Goal: Transaction & Acquisition: Purchase product/service

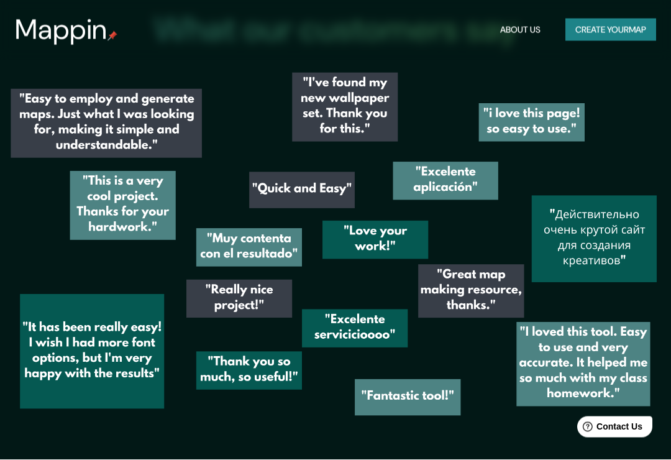
scroll to position [1982, 0]
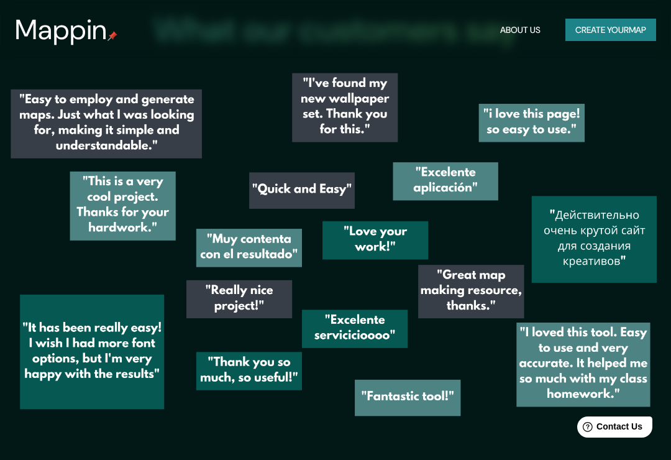
click at [630, 25] on button "Create your map" at bounding box center [611, 30] width 91 height 23
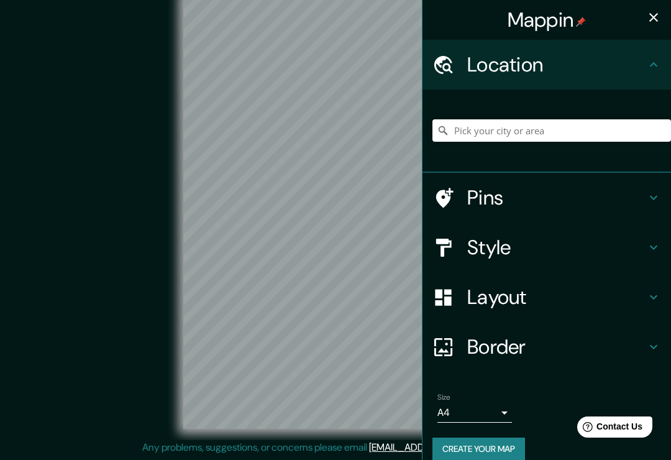
scroll to position [12, 0]
click at [581, 123] on input "Pick your city or area" at bounding box center [552, 130] width 239 height 22
click at [581, 122] on input "Pick your city or area" at bounding box center [552, 130] width 239 height 22
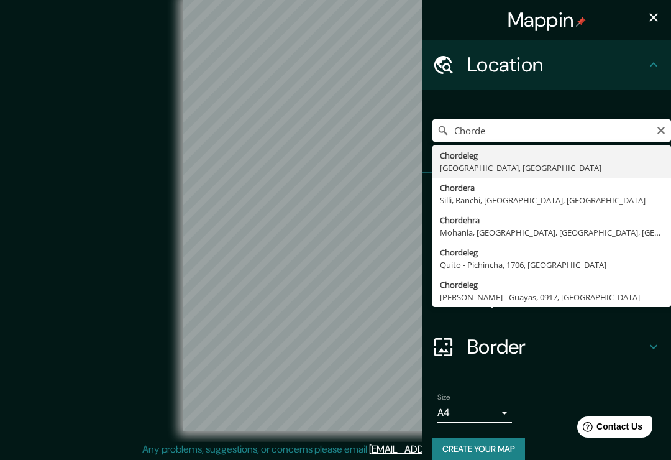
type input "Chordeleg, [GEOGRAPHIC_DATA], [GEOGRAPHIC_DATA]"
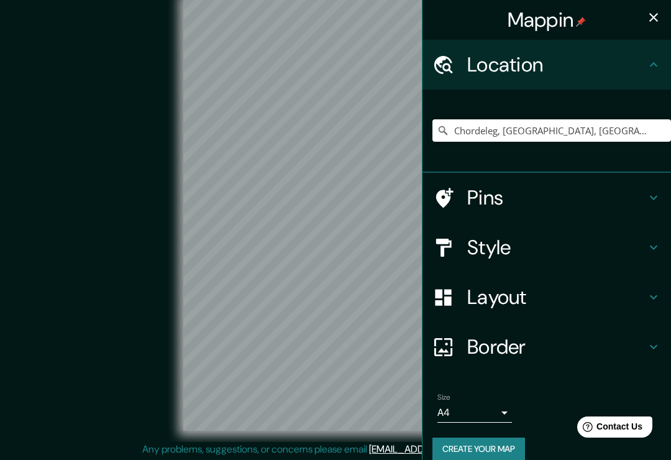
click at [561, 203] on h4 "Pins" at bounding box center [556, 197] width 179 height 25
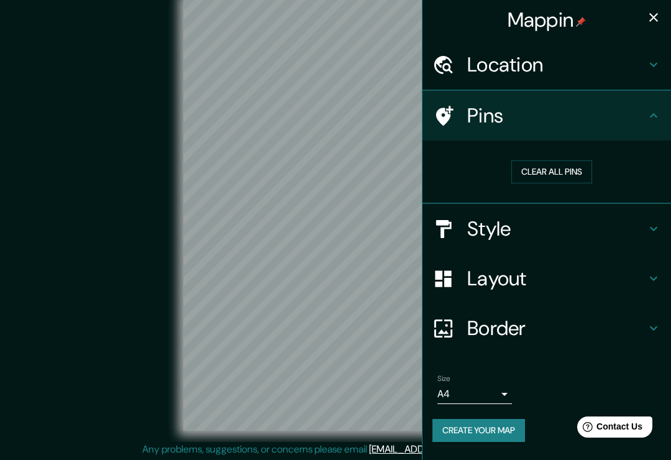
click at [641, 140] on div "Pins" at bounding box center [547, 116] width 249 height 50
click at [651, 116] on icon at bounding box center [653, 115] width 7 height 4
click at [653, 230] on icon at bounding box center [654, 229] width 15 height 15
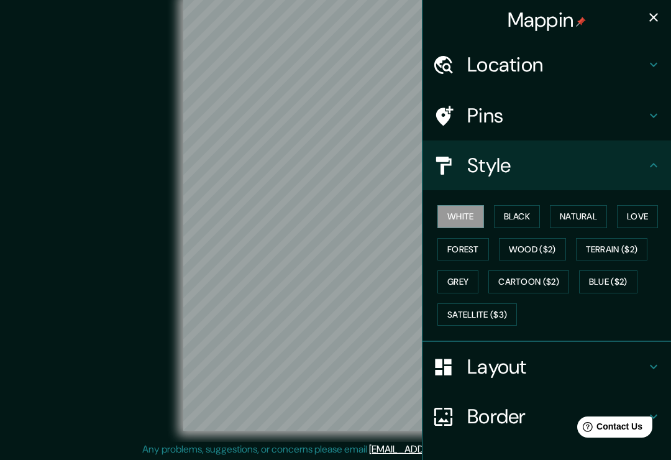
click at [528, 220] on button "Black" at bounding box center [517, 216] width 47 height 23
click at [590, 221] on button "Natural" at bounding box center [578, 216] width 57 height 23
click at [507, 310] on button "Satellite ($3)" at bounding box center [478, 314] width 80 height 23
click at [650, 359] on icon at bounding box center [654, 366] width 15 height 15
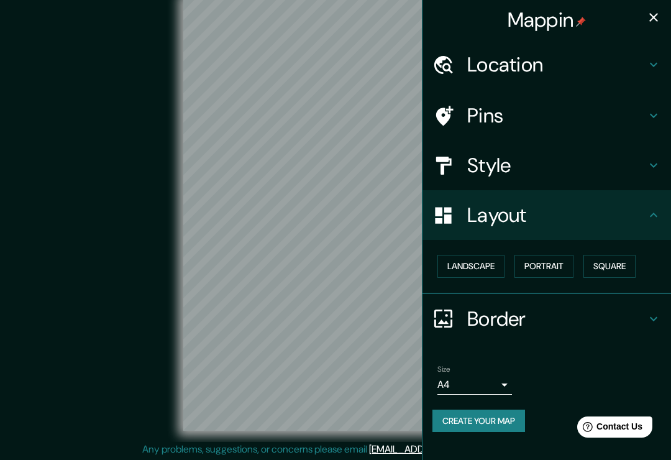
click at [487, 260] on button "Landscape" at bounding box center [471, 266] width 67 height 23
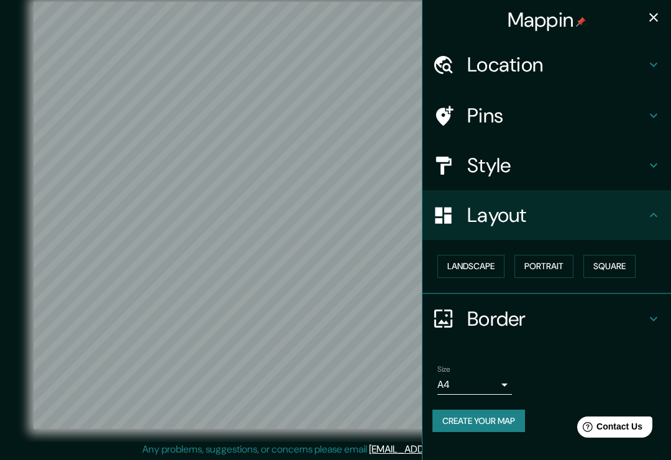
click at [564, 264] on button "Portrait" at bounding box center [544, 266] width 59 height 23
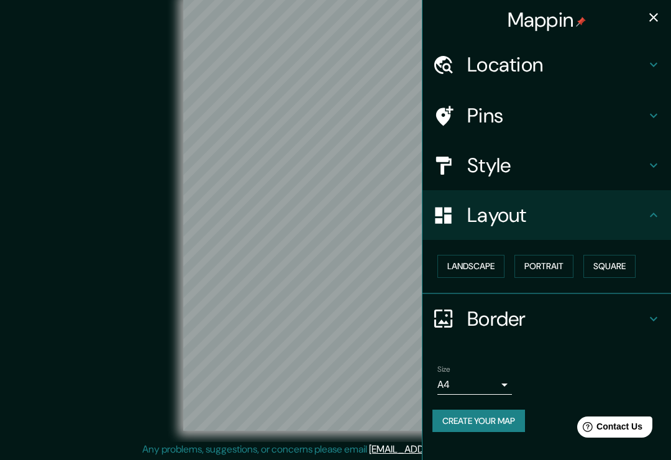
click at [615, 265] on button "Square" at bounding box center [610, 266] width 52 height 23
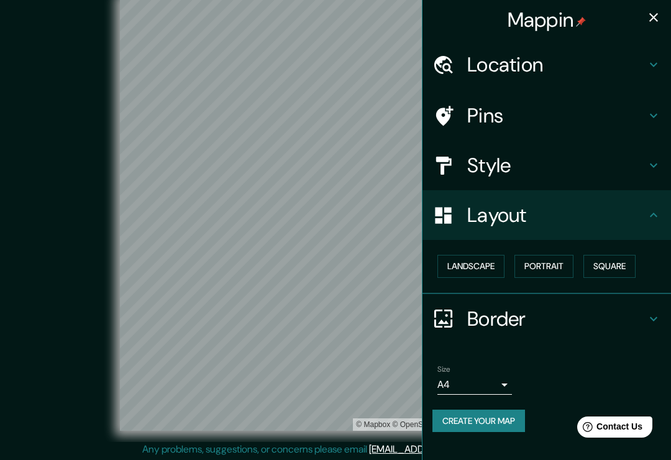
click at [466, 264] on button "Landscape" at bounding box center [471, 266] width 67 height 23
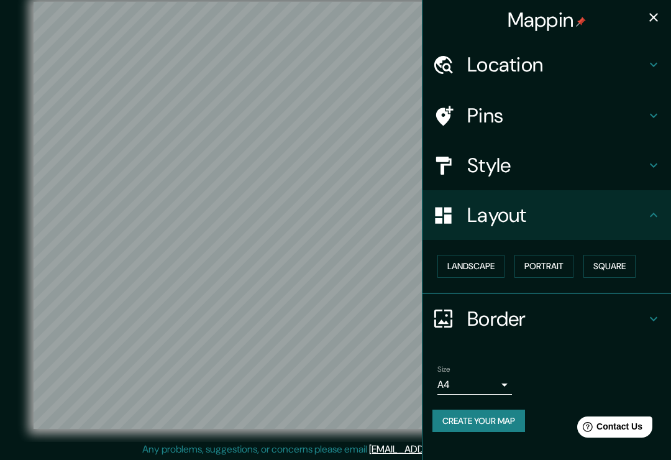
click at [643, 12] on button "button" at bounding box center [654, 17] width 25 height 25
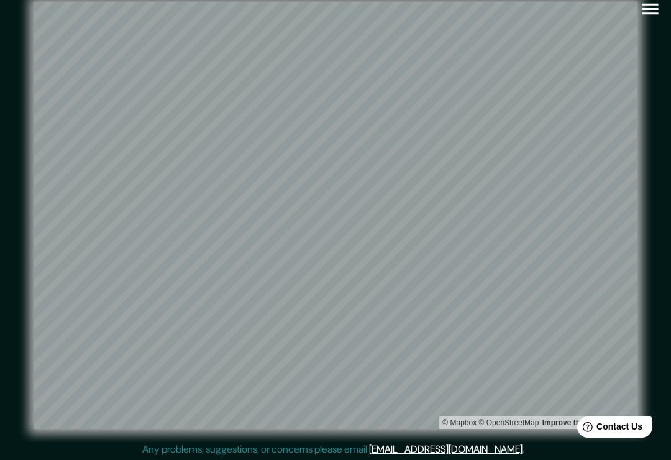
click at [650, 11] on icon "button" at bounding box center [651, 9] width 22 height 22
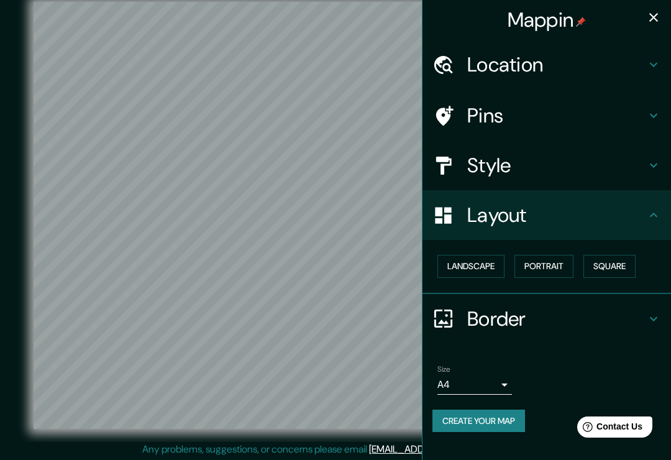
click at [649, 321] on icon at bounding box center [654, 318] width 15 height 15
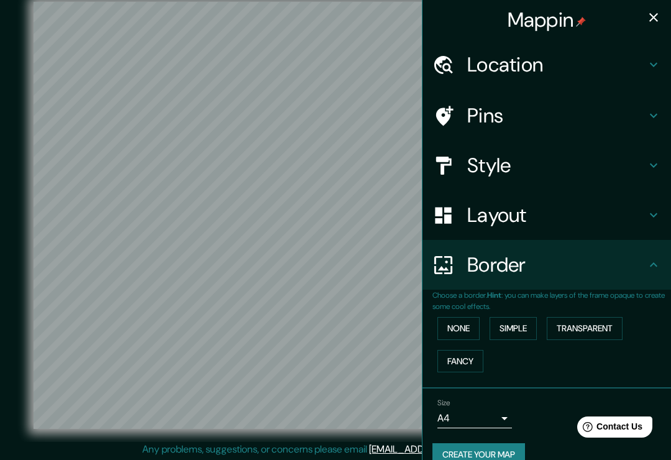
click at [536, 328] on button "Simple" at bounding box center [513, 328] width 47 height 23
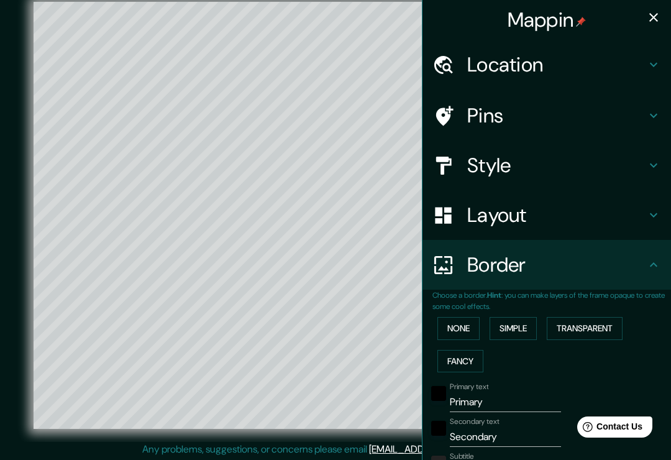
click at [466, 318] on button "None" at bounding box center [459, 328] width 42 height 23
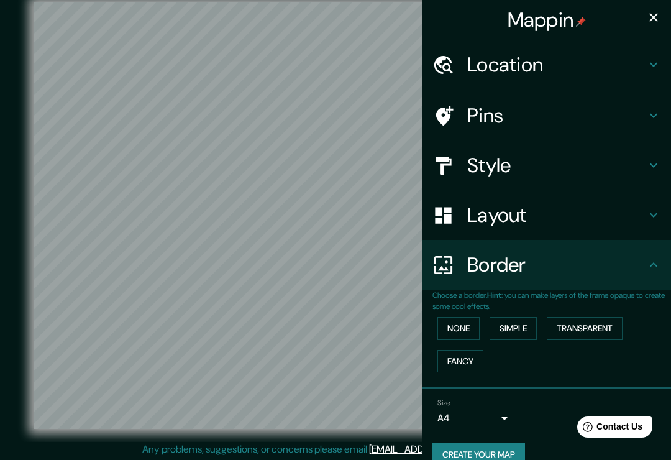
click at [604, 322] on button "Transparent" at bounding box center [585, 328] width 76 height 23
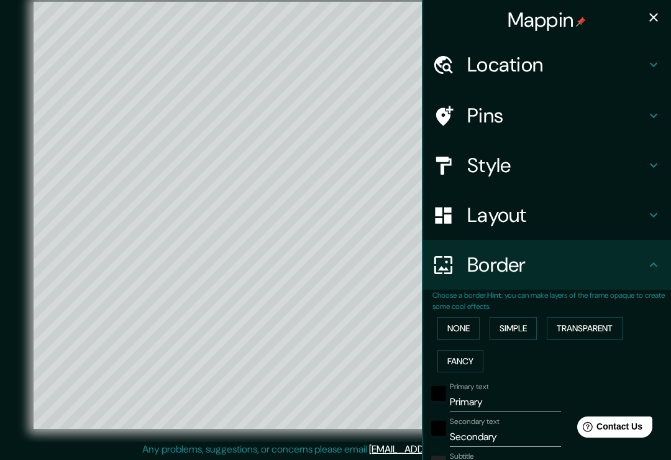
click at [468, 360] on button "Fancy" at bounding box center [461, 361] width 46 height 23
click at [467, 322] on button "None" at bounding box center [459, 328] width 42 height 23
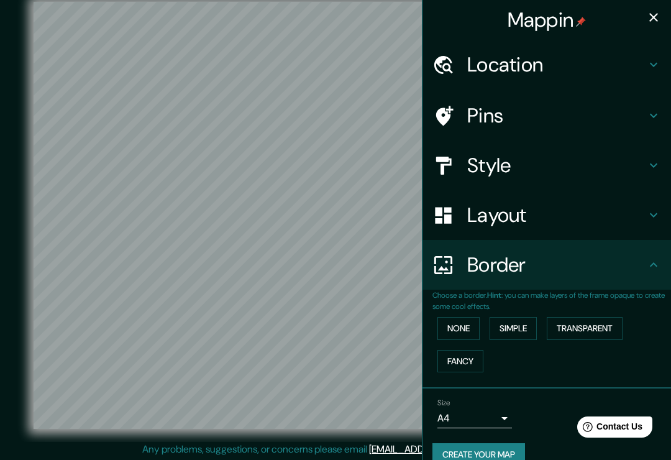
click at [499, 413] on body "Mappin Location Chordeleg, [GEOGRAPHIC_DATA], [GEOGRAPHIC_DATA] Pins Style Layo…" at bounding box center [335, 218] width 671 height 460
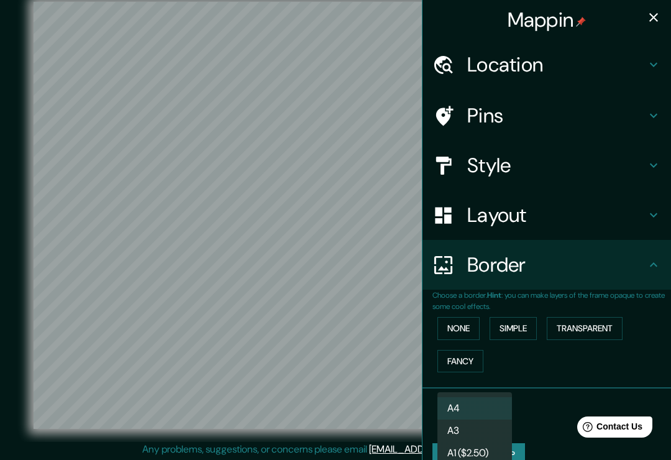
click at [491, 434] on li "A3" at bounding box center [475, 431] width 75 height 22
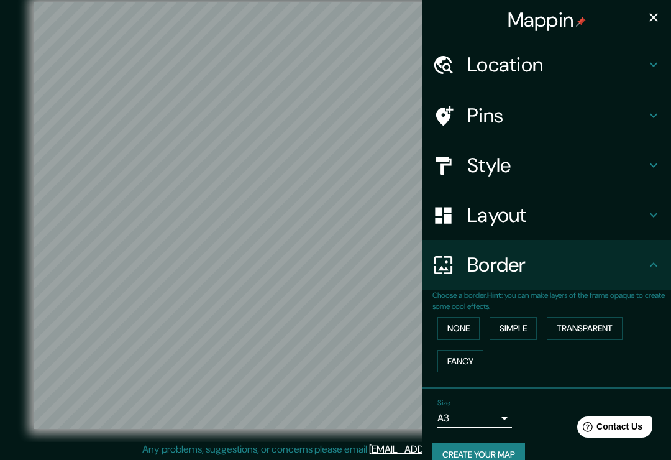
click at [499, 421] on body "Mappin Location Chordeleg, [GEOGRAPHIC_DATA], [GEOGRAPHIC_DATA] Pins Style Layo…" at bounding box center [335, 218] width 671 height 460
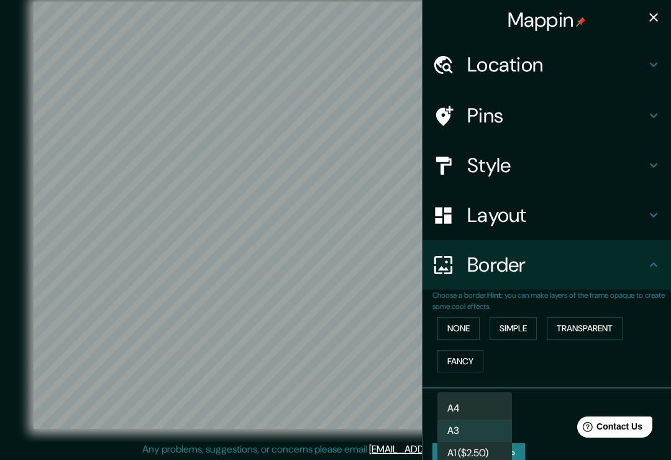
click at [489, 452] on li "A1 ($2.50)" at bounding box center [475, 453] width 75 height 22
type input "a3"
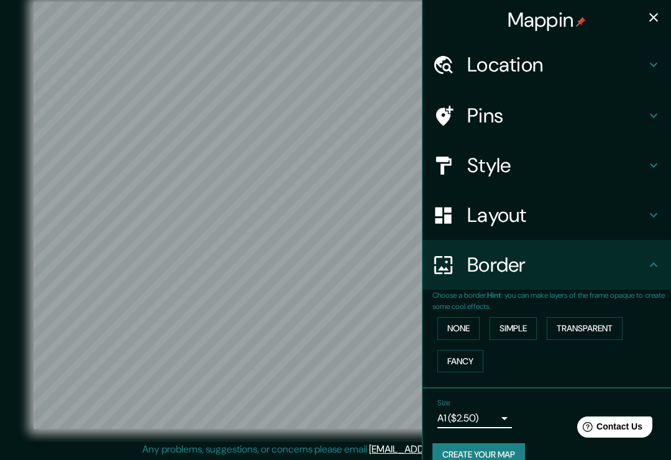
click at [642, 170] on h4 "Style" at bounding box center [556, 165] width 179 height 25
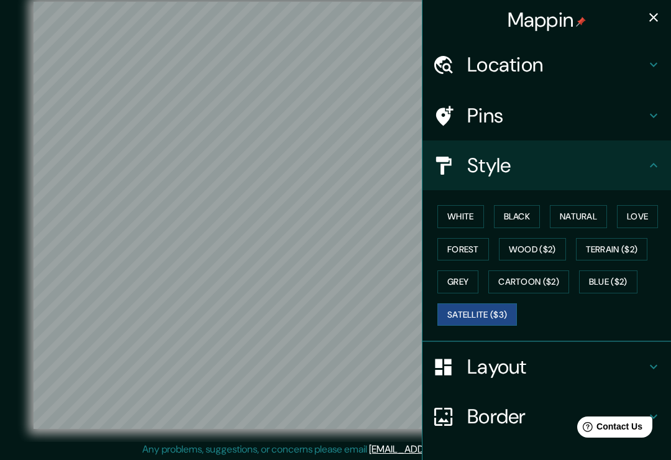
click at [578, 369] on h4 "Layout" at bounding box center [556, 366] width 179 height 25
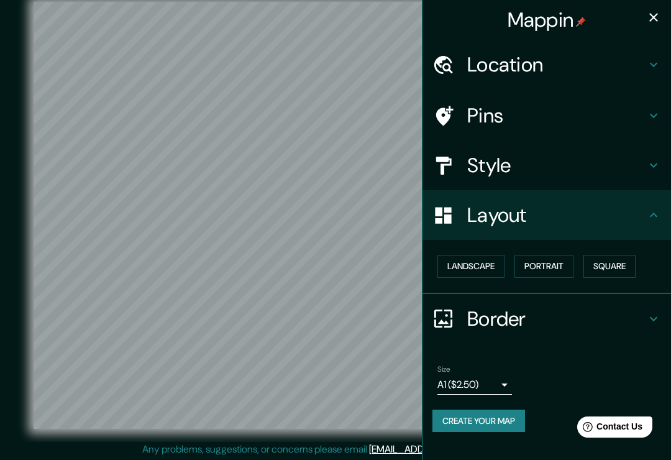
click at [635, 118] on h4 "Pins" at bounding box center [556, 115] width 179 height 25
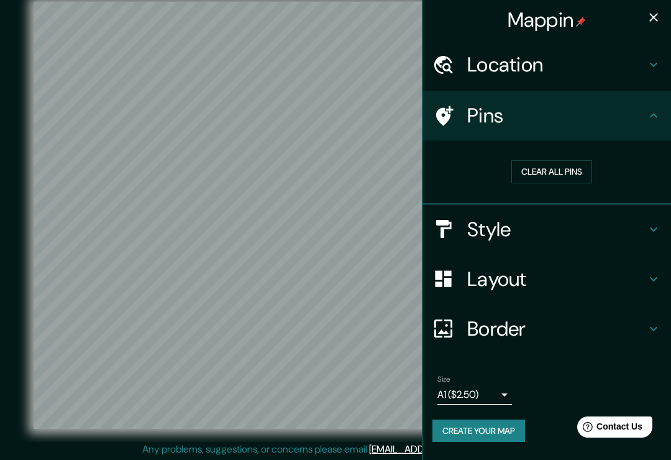
click at [436, 105] on icon at bounding box center [444, 116] width 22 height 22
click at [648, 14] on icon "button" at bounding box center [654, 17] width 15 height 15
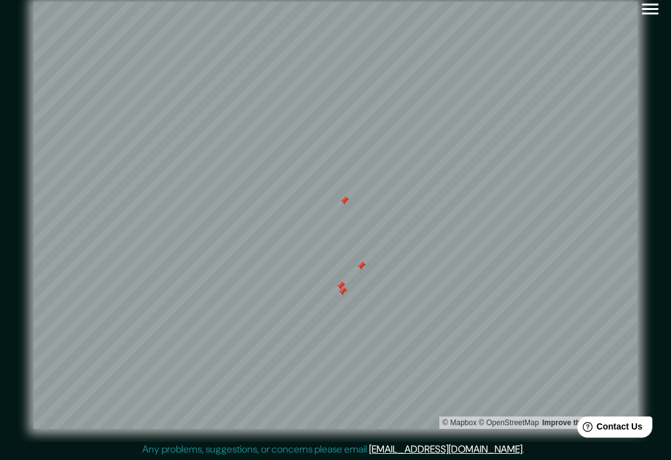
click at [643, 14] on icon "button" at bounding box center [650, 9] width 16 height 11
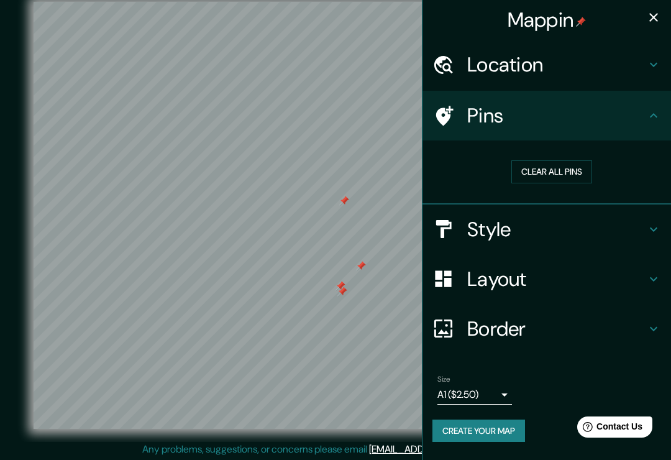
click at [553, 175] on button "Clear all pins" at bounding box center [552, 171] width 81 height 23
click at [661, 13] on button "button" at bounding box center [654, 17] width 25 height 25
